Goal: Obtain resource: Download file/media

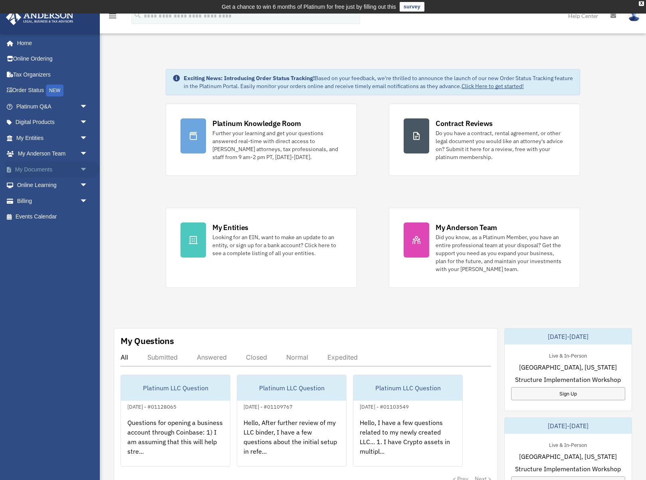
click at [87, 170] on span "arrow_drop_down" at bounding box center [88, 170] width 16 height 16
click at [30, 180] on link "Box" at bounding box center [55, 186] width 89 height 16
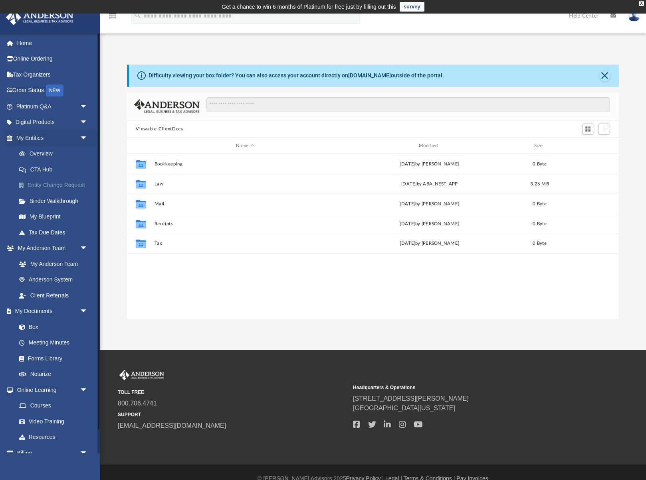
scroll to position [181, 491]
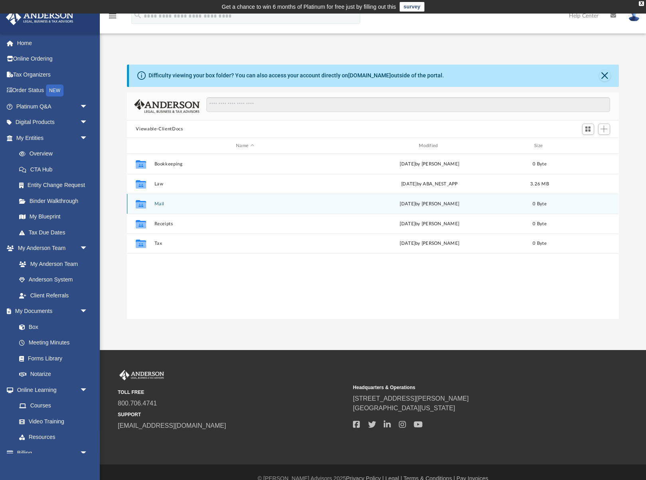
click at [190, 204] on button "Mail" at bounding box center [244, 204] width 181 height 5
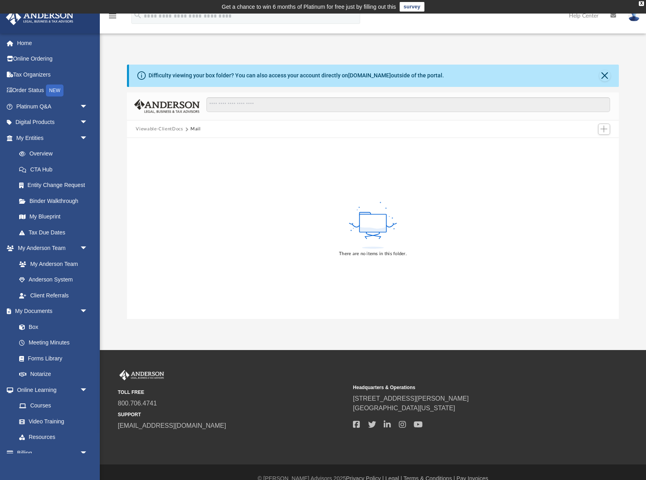
click at [169, 126] on button "Viewable-ClientDocs" at bounding box center [159, 129] width 47 height 7
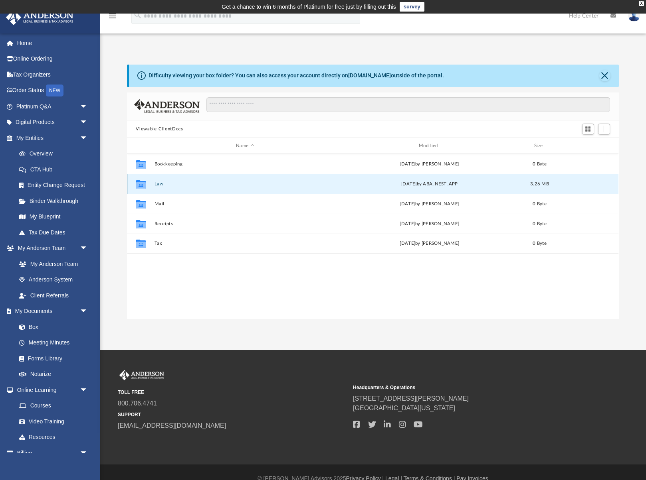
click at [179, 185] on button "Law" at bounding box center [244, 184] width 181 height 5
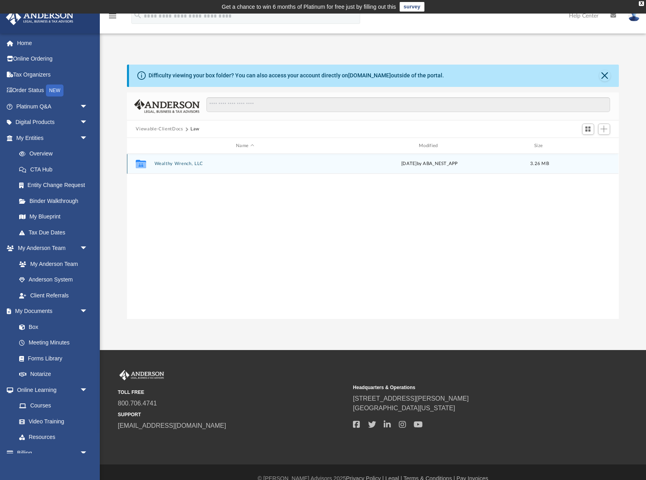
click at [185, 165] on button "Wealthy Wrench, LLC" at bounding box center [244, 164] width 181 height 5
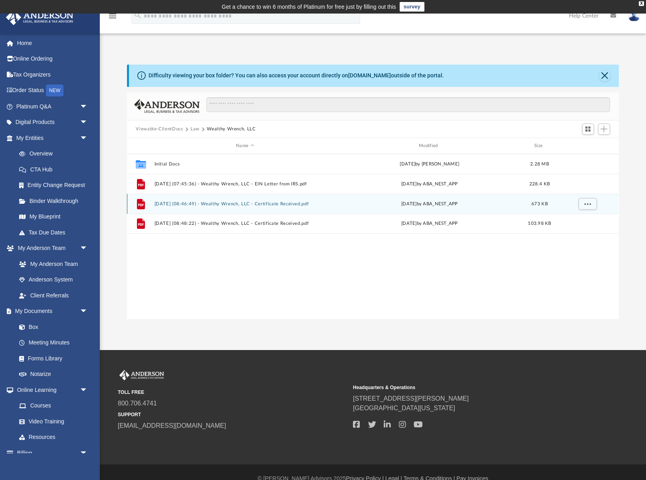
click at [182, 202] on button "2025.09.30 (08:46:49) - Wealthy Wrench, LLC - Certificate Received.pdf" at bounding box center [244, 204] width 181 height 5
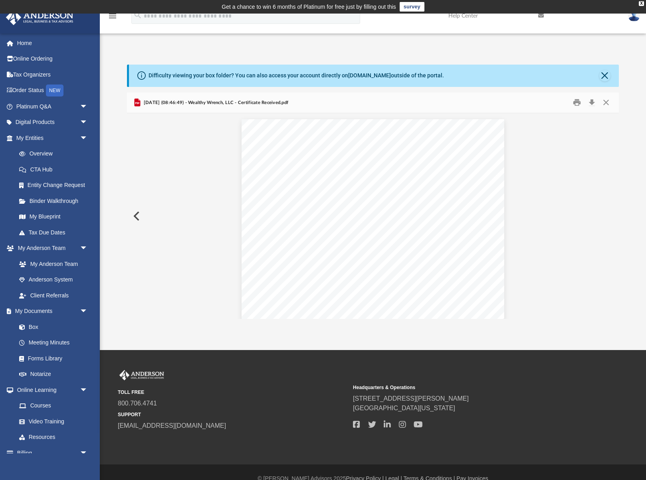
click at [133, 217] on button "Preview" at bounding box center [136, 216] width 18 height 22
click at [615, 213] on button "Preview" at bounding box center [610, 216] width 18 height 22
click at [134, 219] on button "Preview" at bounding box center [136, 216] width 18 height 22
click at [137, 218] on button "Preview" at bounding box center [136, 216] width 18 height 22
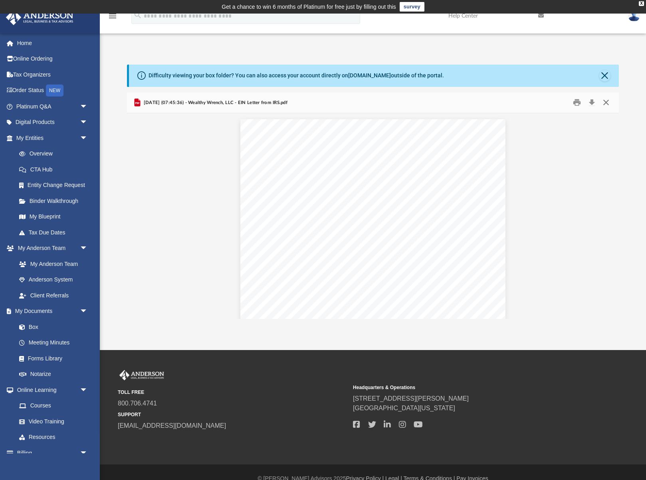
click at [611, 103] on button "Close" at bounding box center [606, 103] width 14 height 12
